Goal: Information Seeking & Learning: Learn about a topic

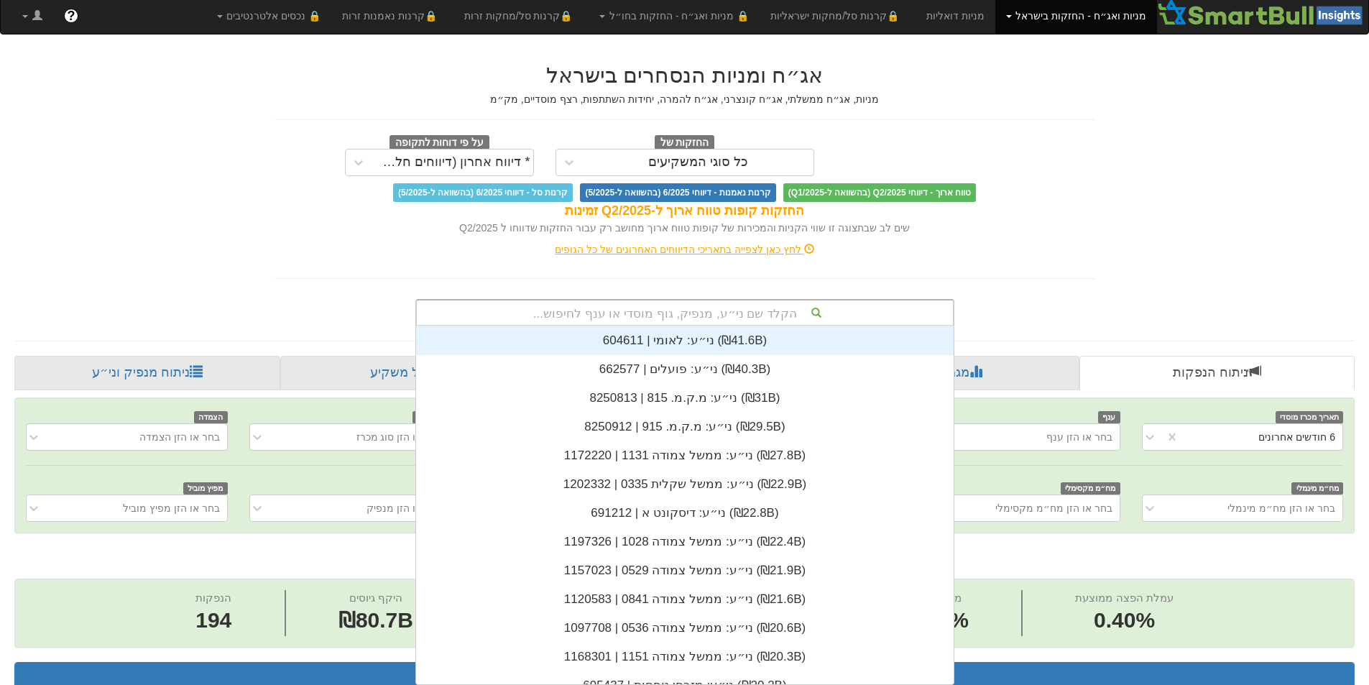
scroll to position [358, 0]
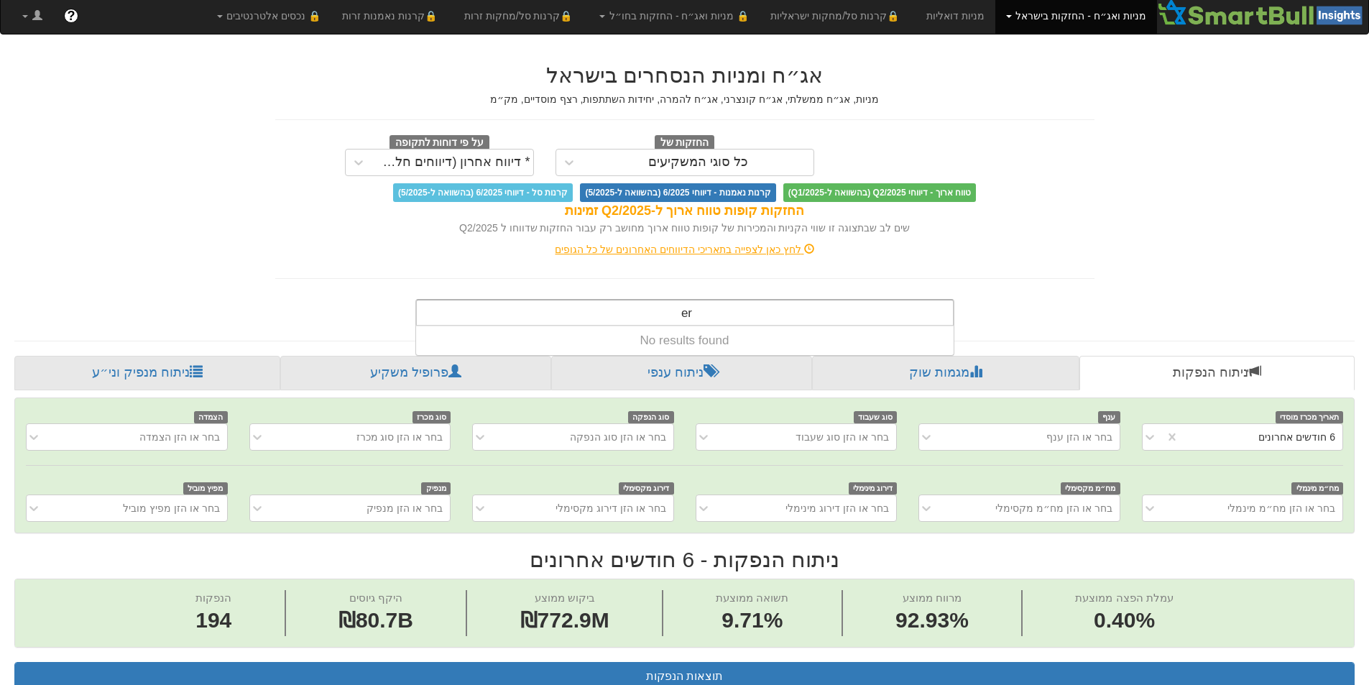
type input "e"
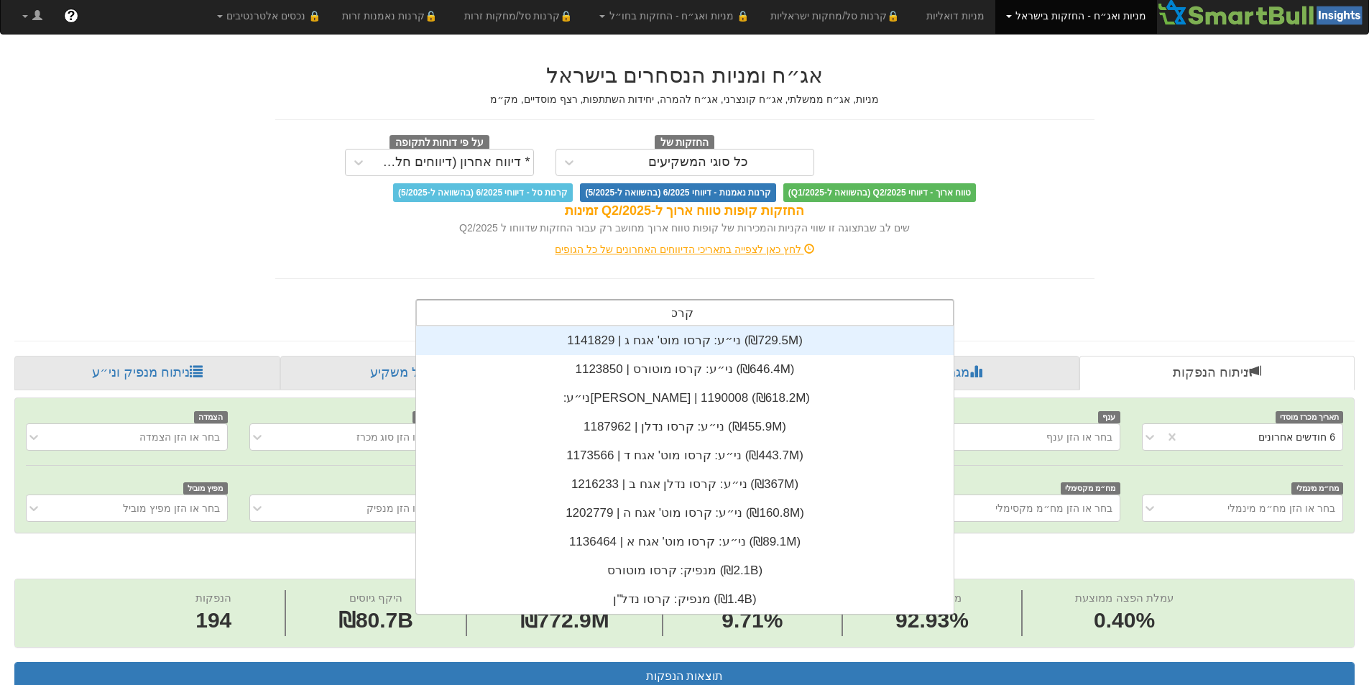
scroll to position [287, 0]
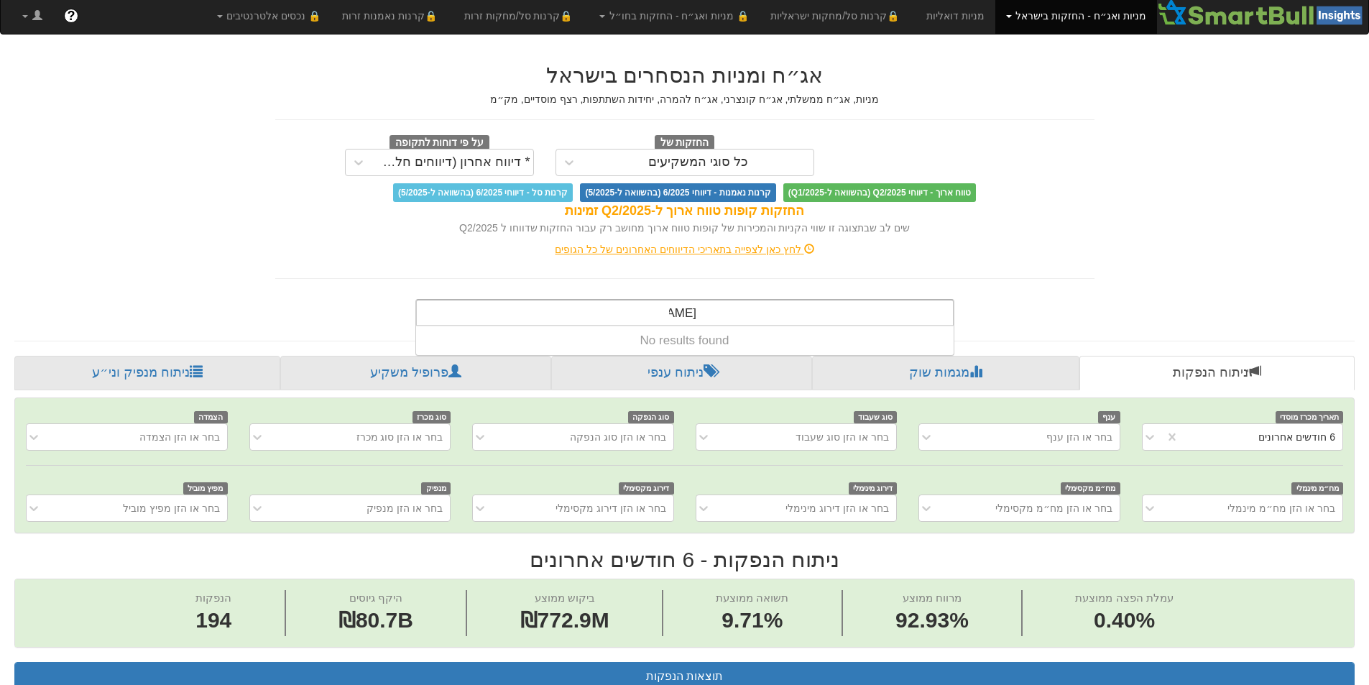
type input "קרסו"
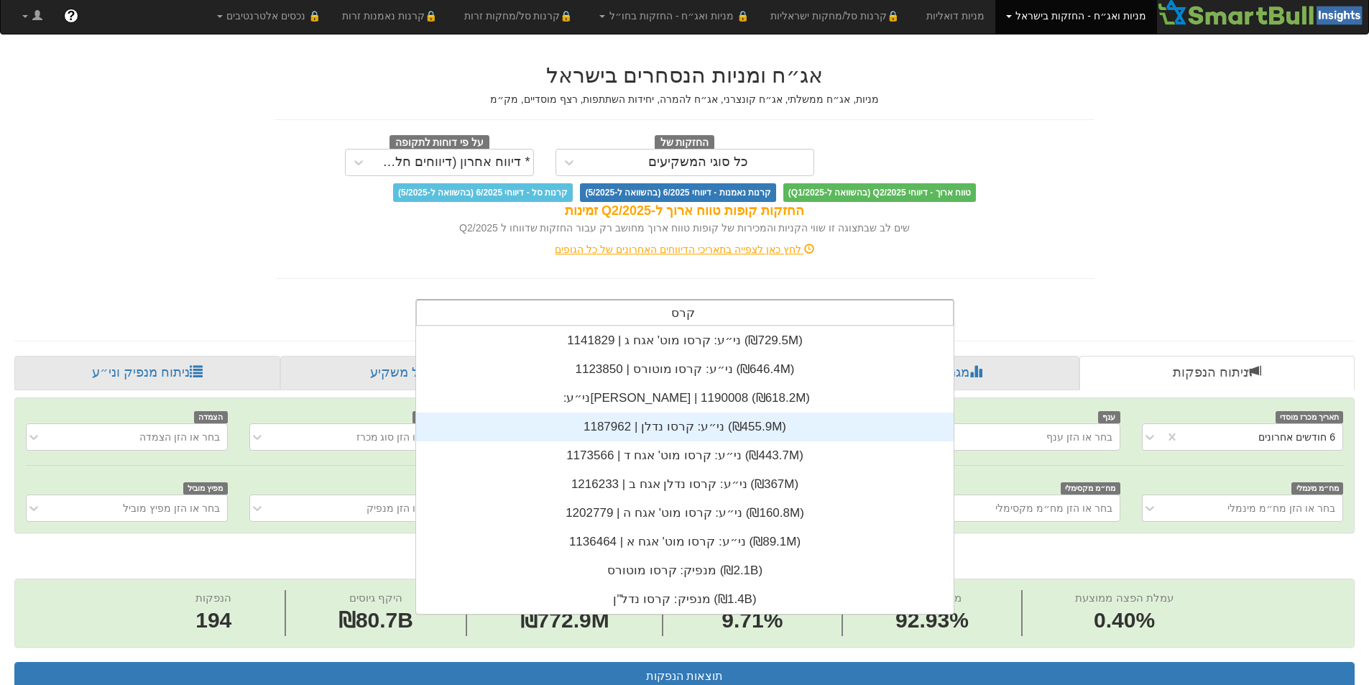
click at [668, 428] on div "ני״ע: ‏קרסו נדלן | 1187962 ‎(₪455.9M)‎" at bounding box center [685, 427] width 538 height 29
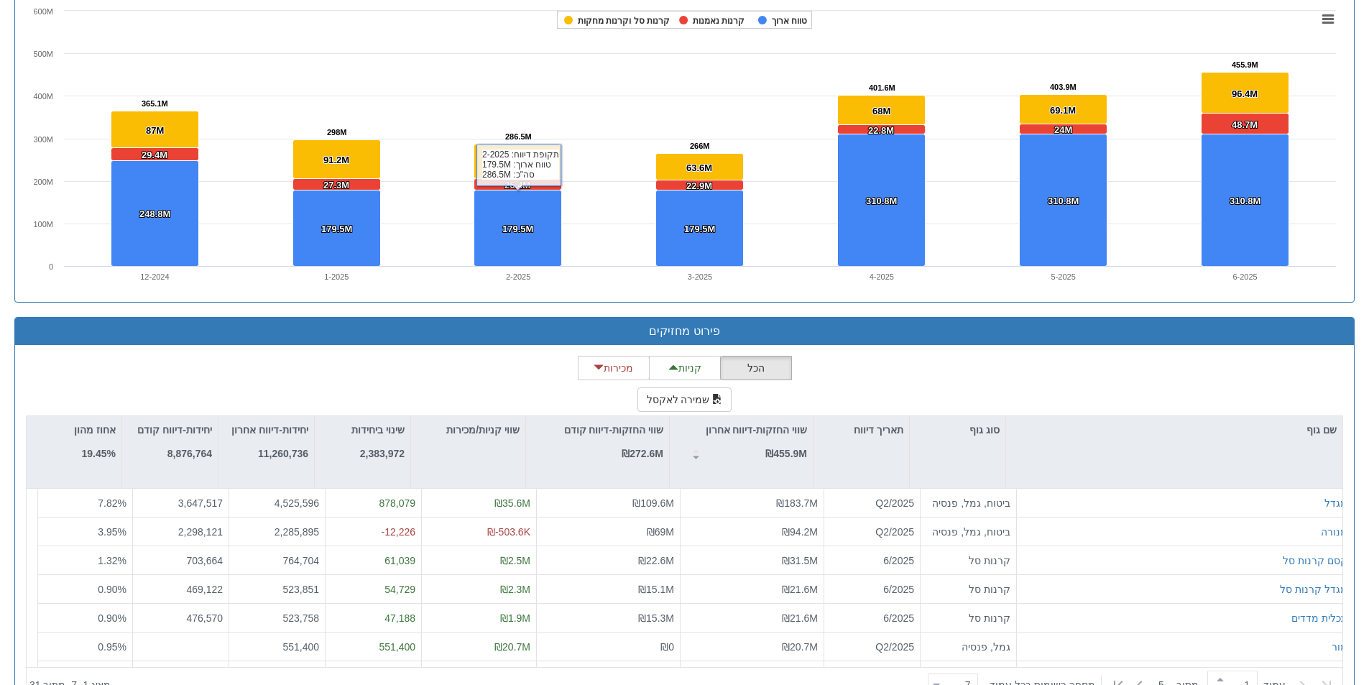
scroll to position [1066, 0]
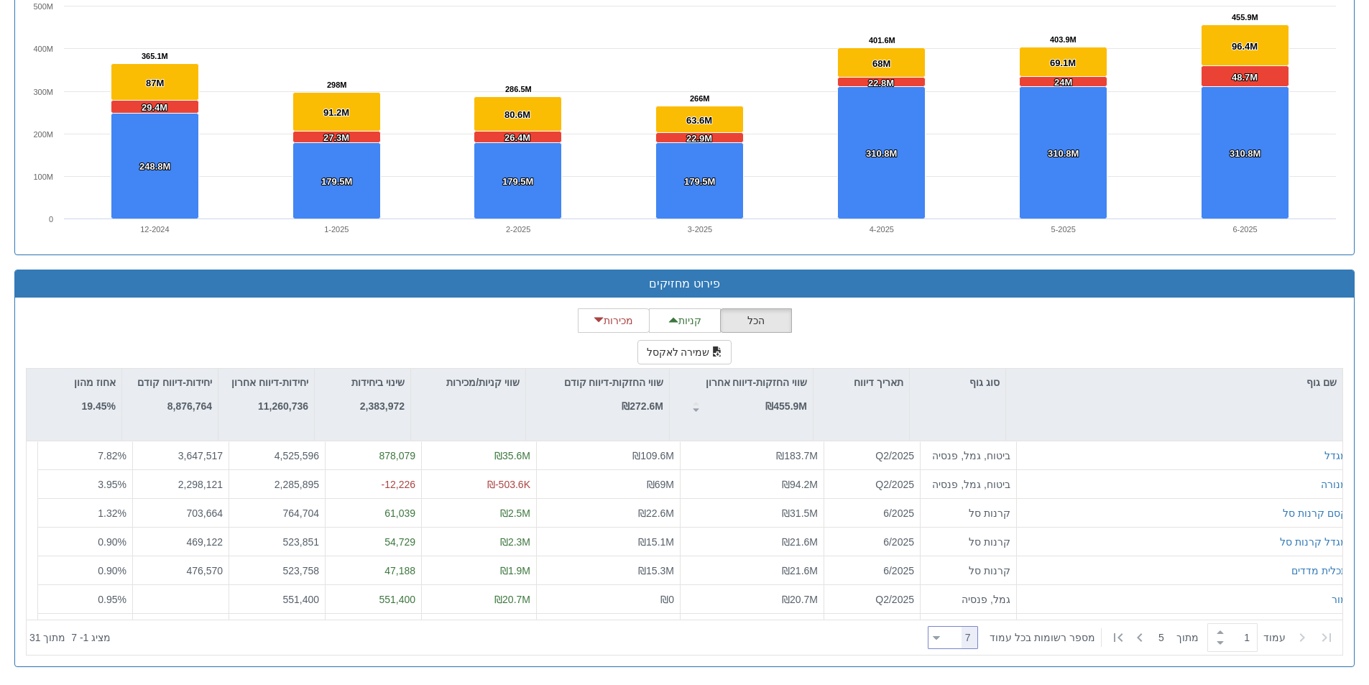
click at [940, 636] on div at bounding box center [936, 637] width 7 height 19
click at [967, 547] on div "25" at bounding box center [962, 544] width 50 height 23
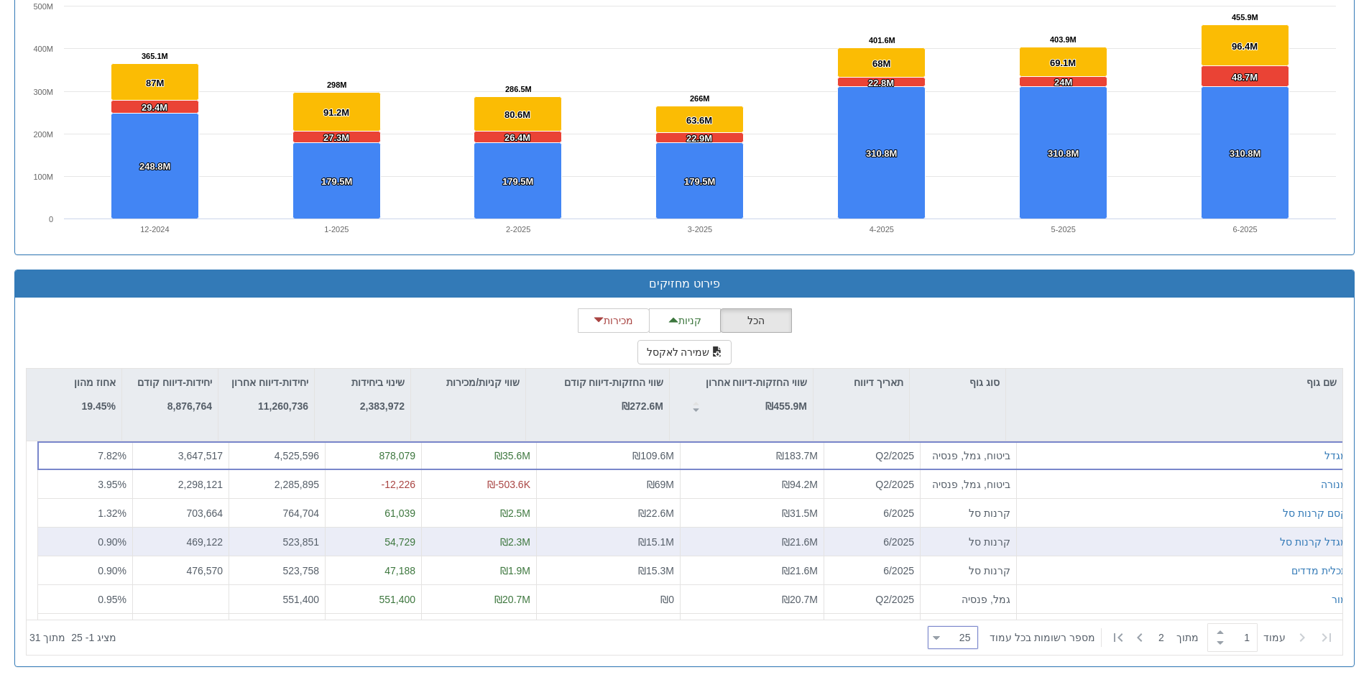
type input "25"
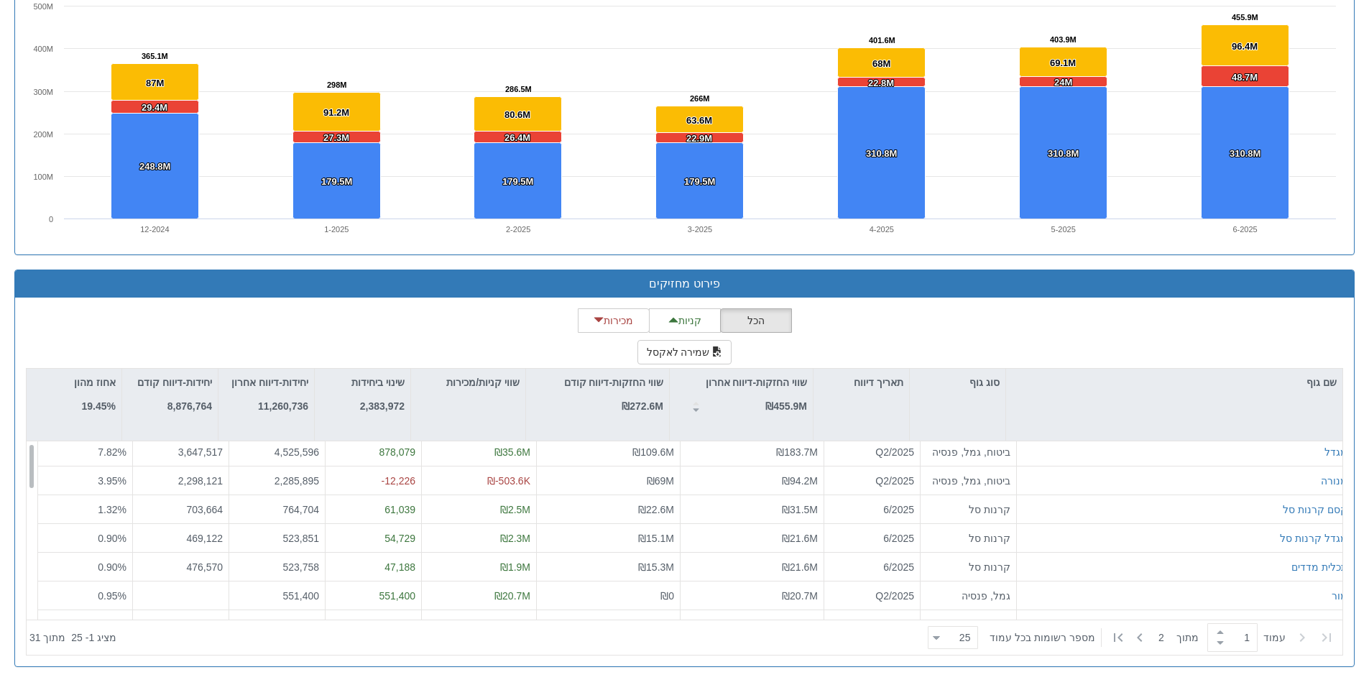
scroll to position [0, 0]
